Goal: Task Accomplishment & Management: Manage account settings

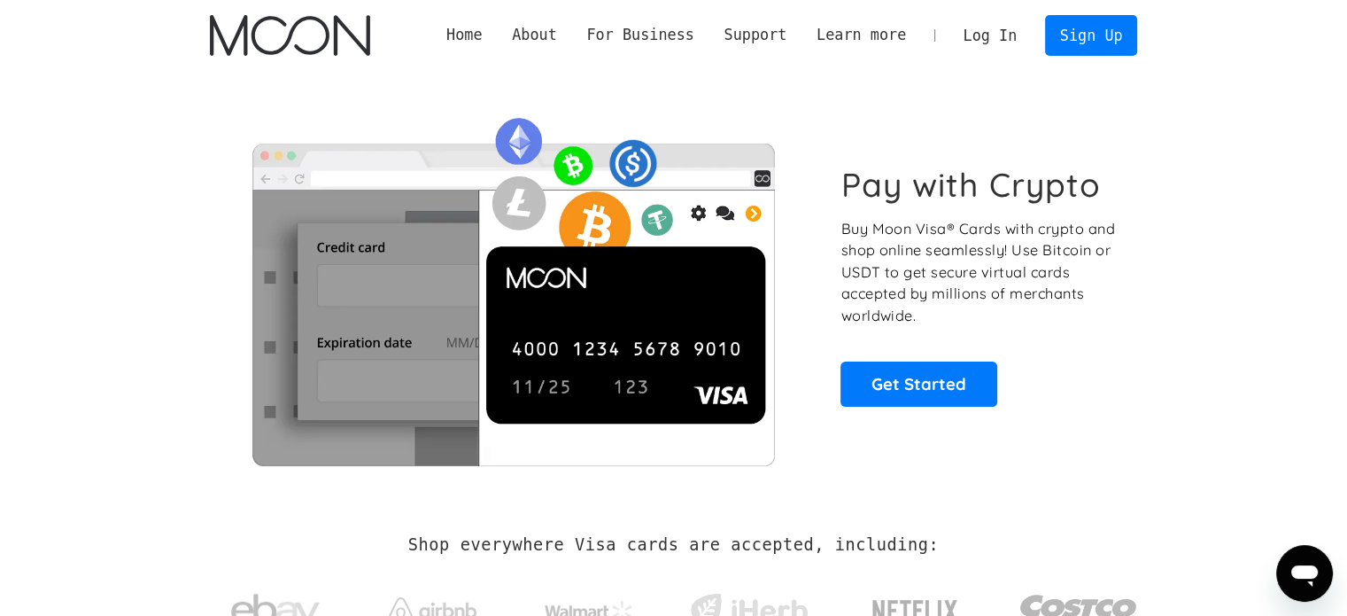
click at [1008, 41] on link "Log In" at bounding box center [990, 35] width 83 height 39
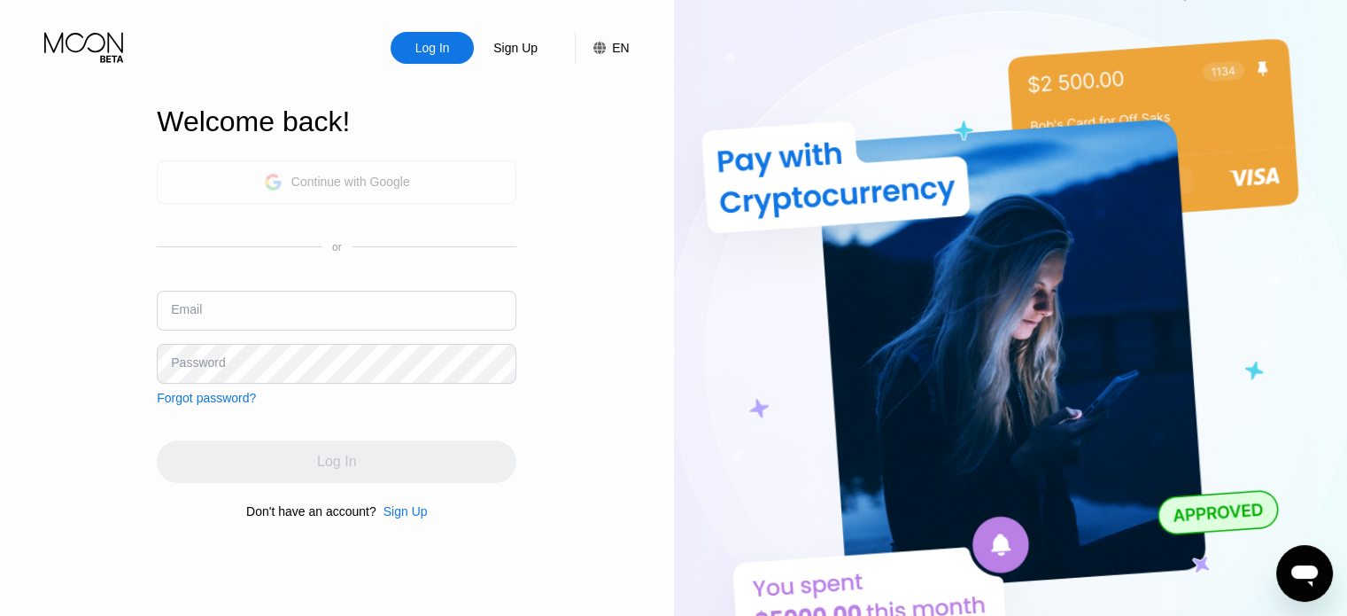
click at [344, 183] on div "Continue with Google" at bounding box center [350, 181] width 119 height 14
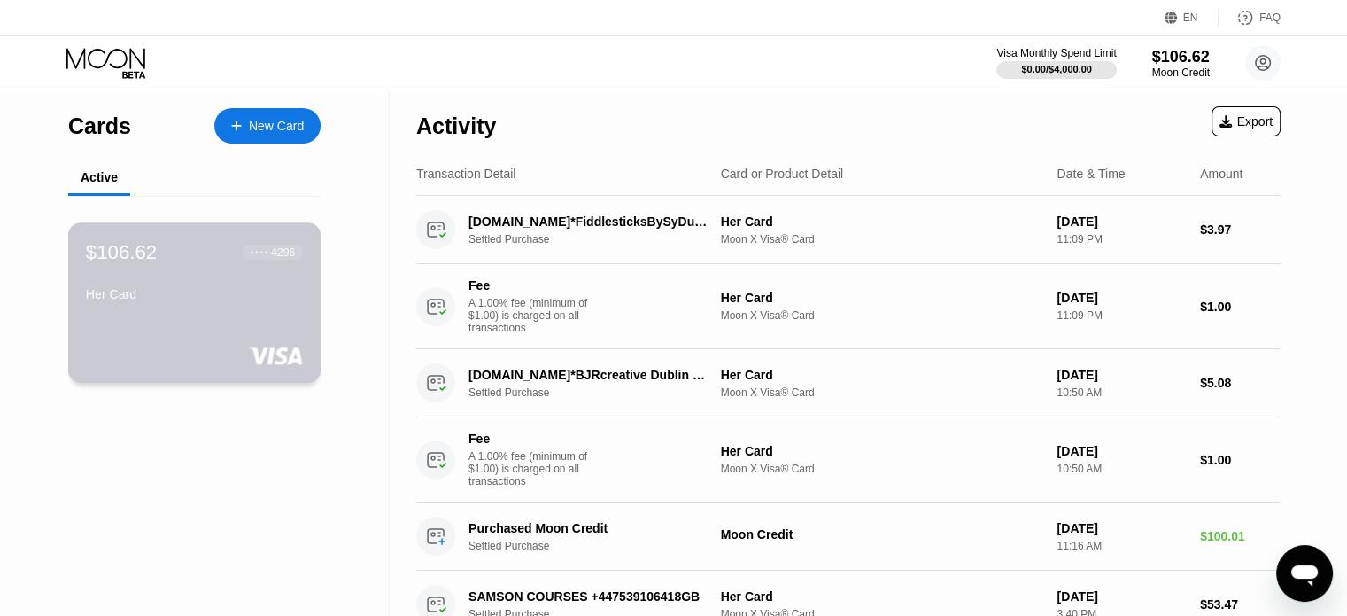
click at [205, 254] on div "$106.62 ● ● ● ● 4296" at bounding box center [194, 251] width 217 height 23
